Goal: Transaction & Acquisition: Purchase product/service

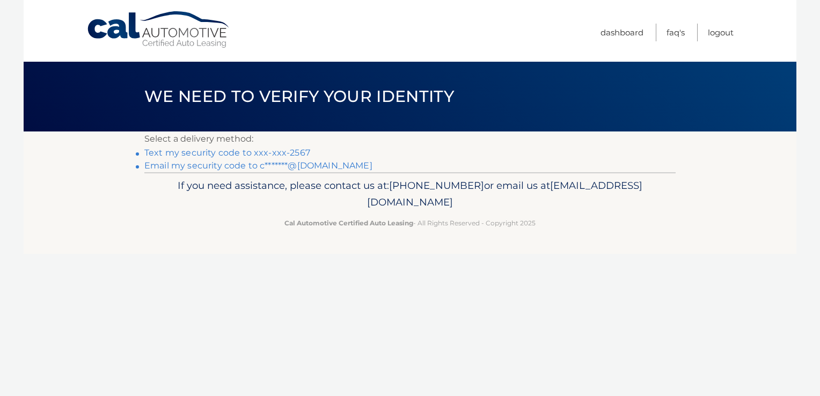
click at [215, 153] on link "Text my security code to xxx-xxx-2567" at bounding box center [227, 152] width 166 height 10
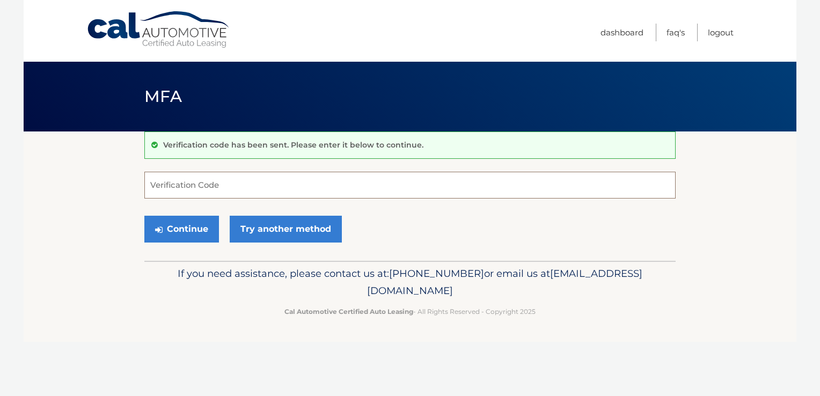
click at [199, 175] on input "Verification Code" at bounding box center [409, 185] width 531 height 27
type input "046502"
click at [189, 225] on button "Continue" at bounding box center [181, 229] width 75 height 27
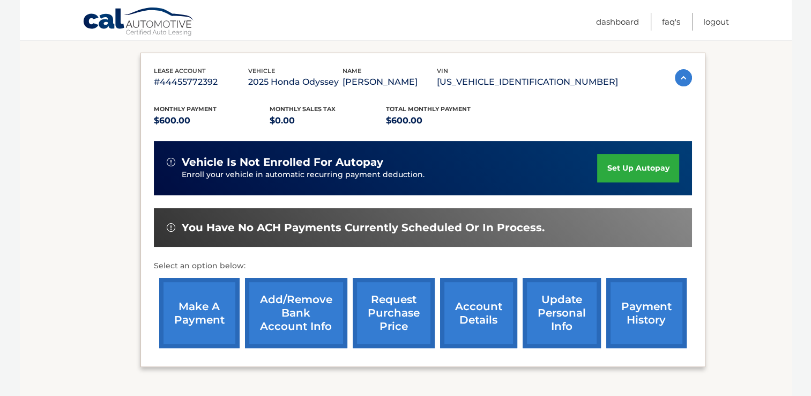
scroll to position [172, 0]
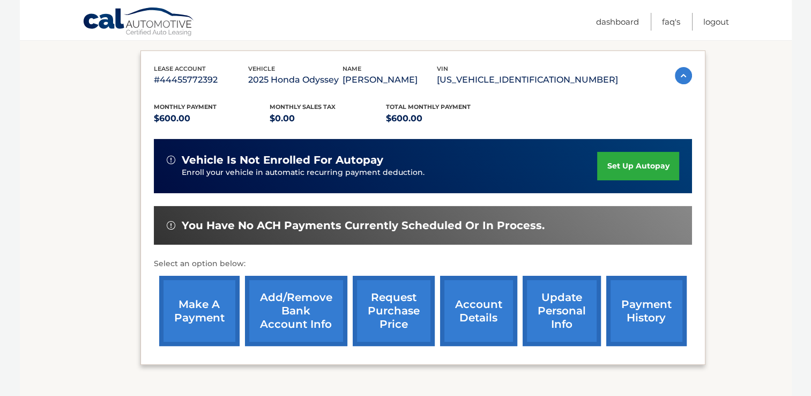
click at [180, 307] on link "make a payment" at bounding box center [199, 311] width 80 height 70
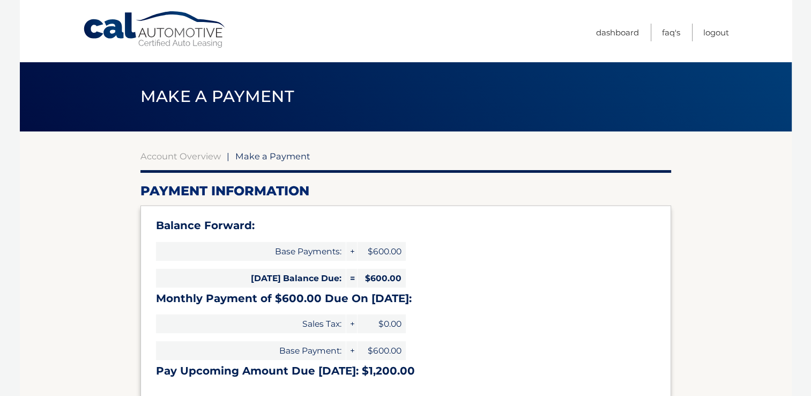
select select "NDk0NWZkZGEtZmM4NC00ODRlLWI2YzEtMTZkNzFiNjg2OGJi"
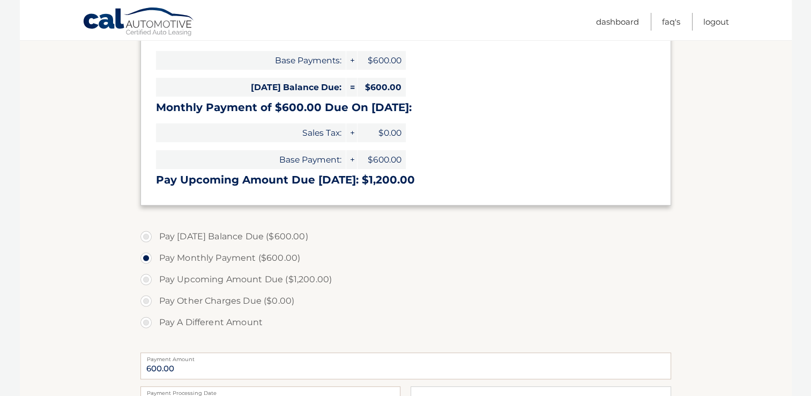
scroll to position [193, 0]
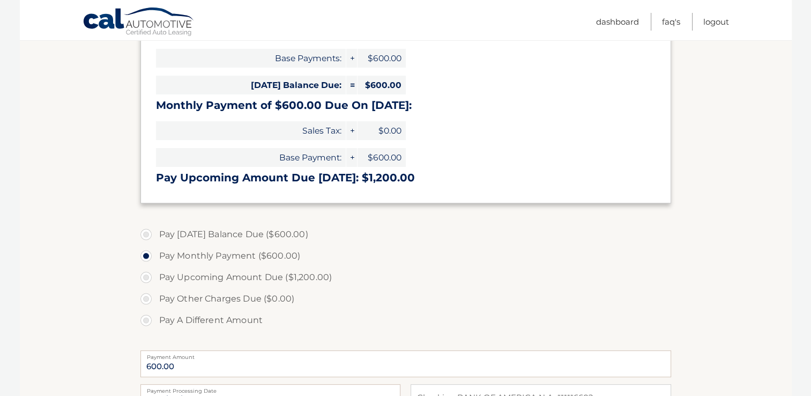
click at [125, 317] on section "Account Overview | Make a Payment Payment Information Balance Forward: Base Pay…" at bounding box center [406, 237] width 772 height 599
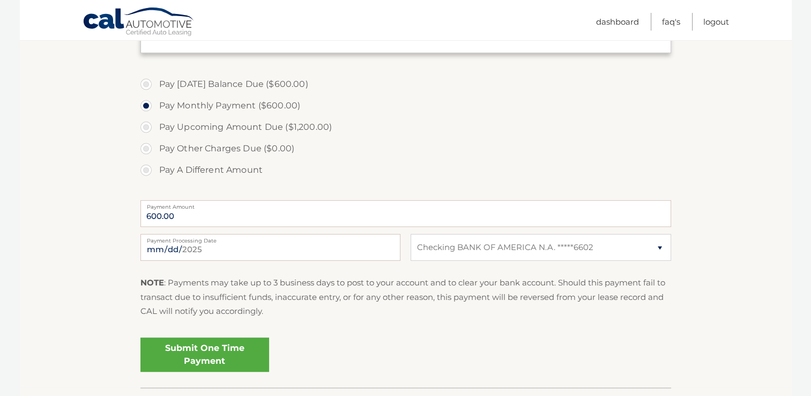
scroll to position [365, 0]
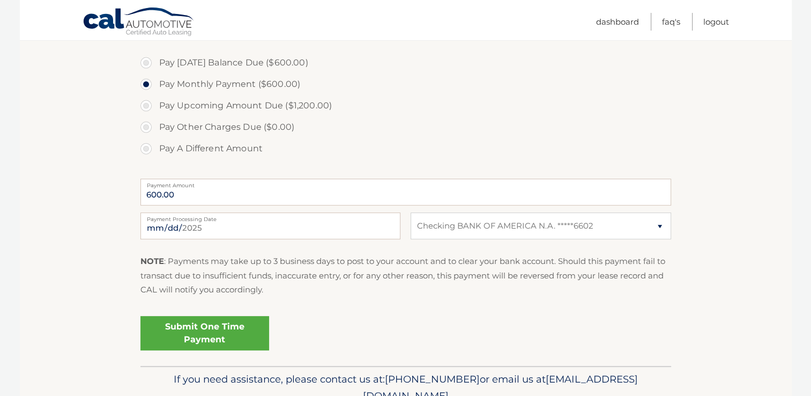
click at [209, 336] on link "Submit One Time Payment" at bounding box center [205, 333] width 129 height 34
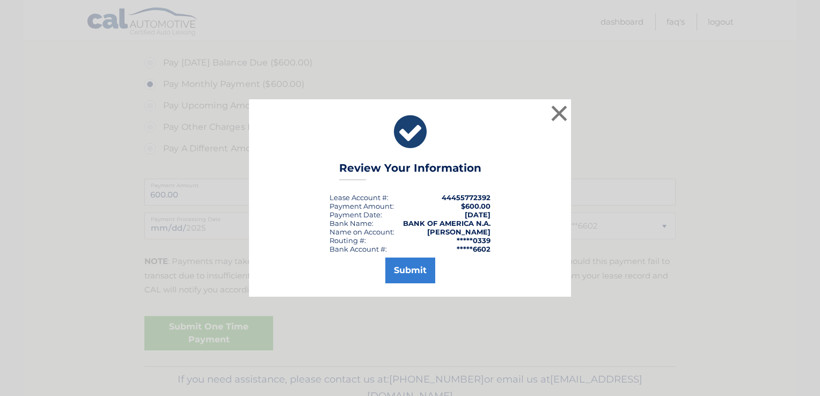
click at [209, 336] on div "× Review Your Information Lease Account #: 44455772392 Payment Amount: $600.00 …" at bounding box center [410, 198] width 820 height 396
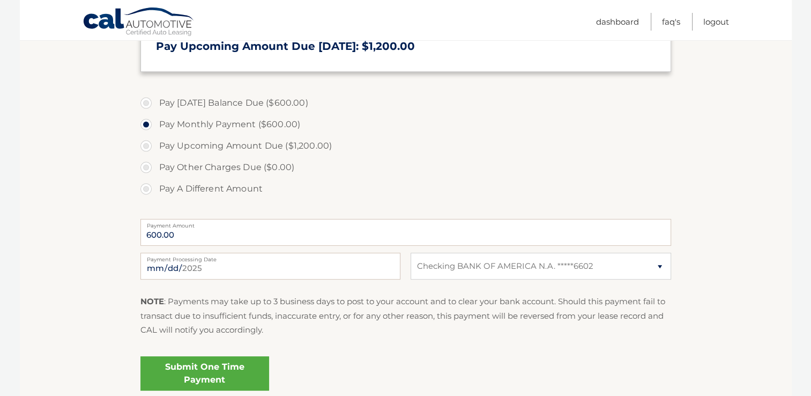
scroll to position [371, 0]
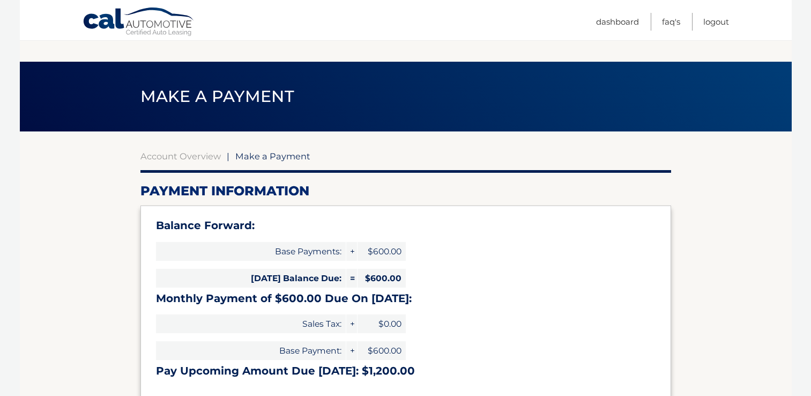
select select "NDk0NWZkZGEtZmM4NC00ODRlLWI2YzEtMTZkNzFiNjg2OGJi"
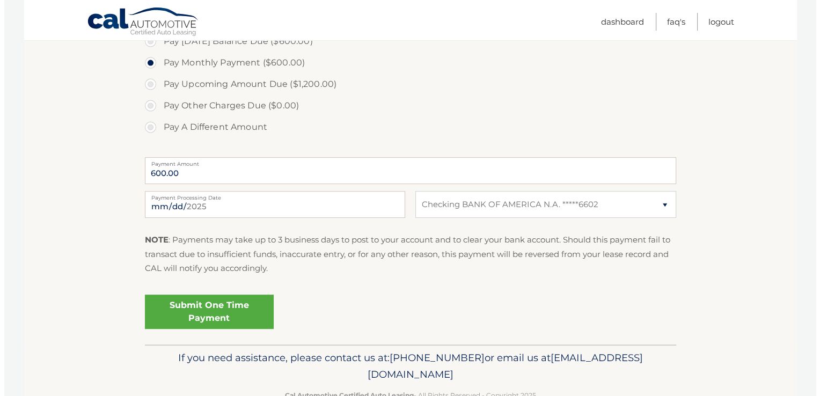
scroll to position [390, 0]
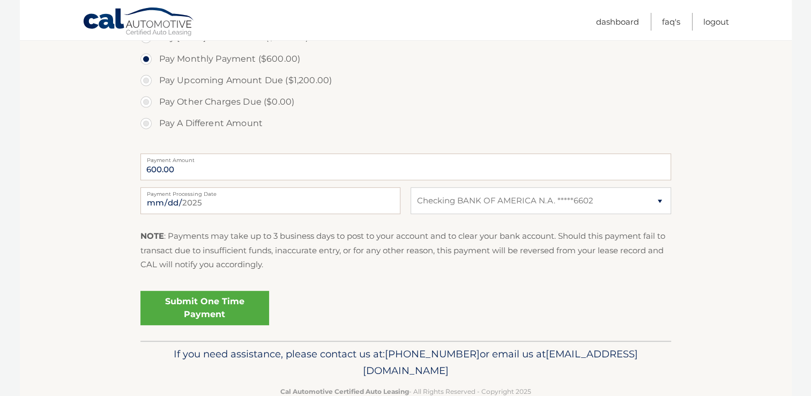
click at [204, 312] on link "Submit One Time Payment" at bounding box center [205, 308] width 129 height 34
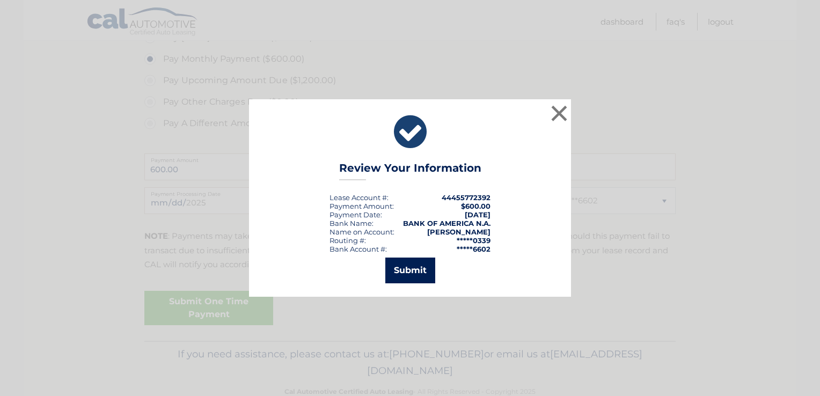
click at [418, 271] on button "Submit" at bounding box center [410, 270] width 50 height 26
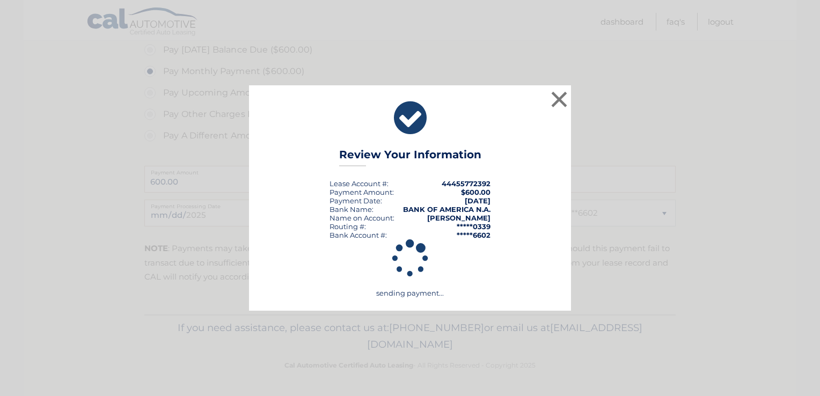
scroll to position [376, 0]
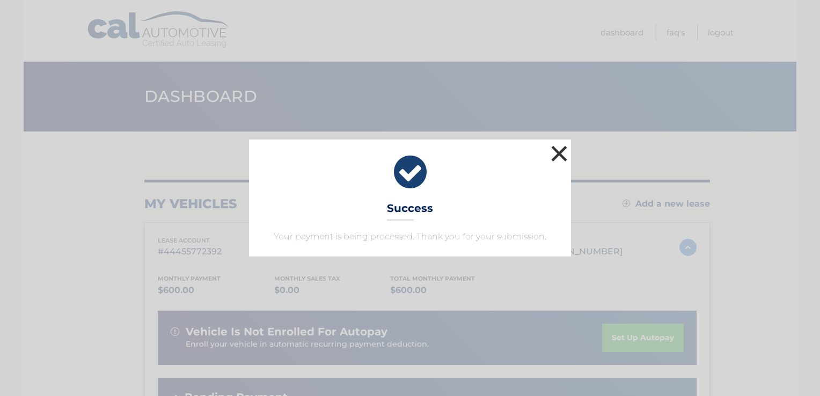
click at [563, 151] on button "×" at bounding box center [558, 153] width 21 height 21
